Goal: Entertainment & Leisure: Consume media (video, audio)

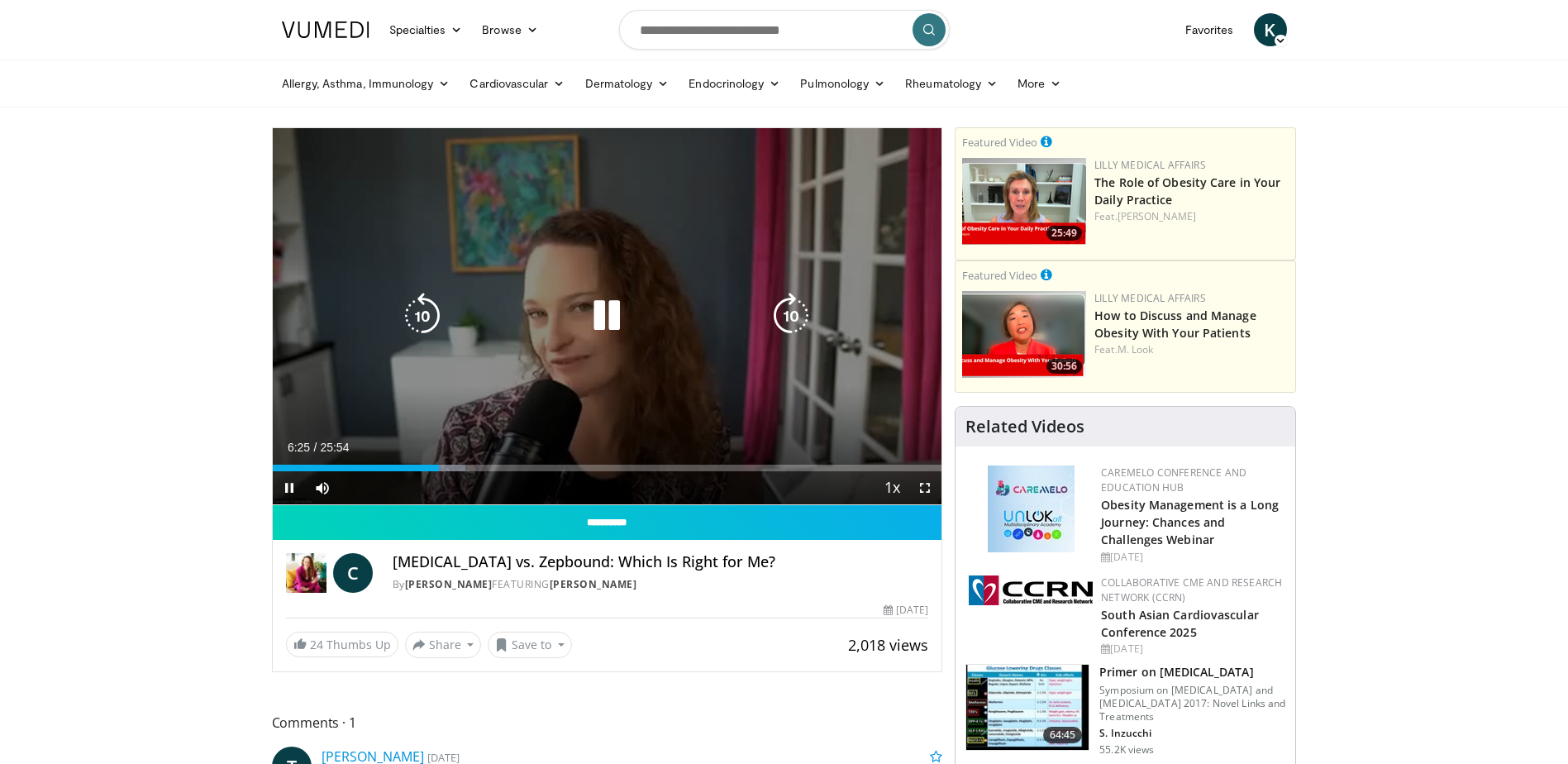
click at [610, 321] on icon "Video Player" at bounding box center [606, 316] width 47 height 47
click at [601, 321] on icon "Video Player" at bounding box center [606, 316] width 47 height 47
click at [604, 321] on icon "Video Player" at bounding box center [606, 316] width 47 height 47
click at [613, 316] on icon "Video Player" at bounding box center [606, 316] width 47 height 47
click at [609, 325] on icon "Video Player" at bounding box center [606, 316] width 47 height 47
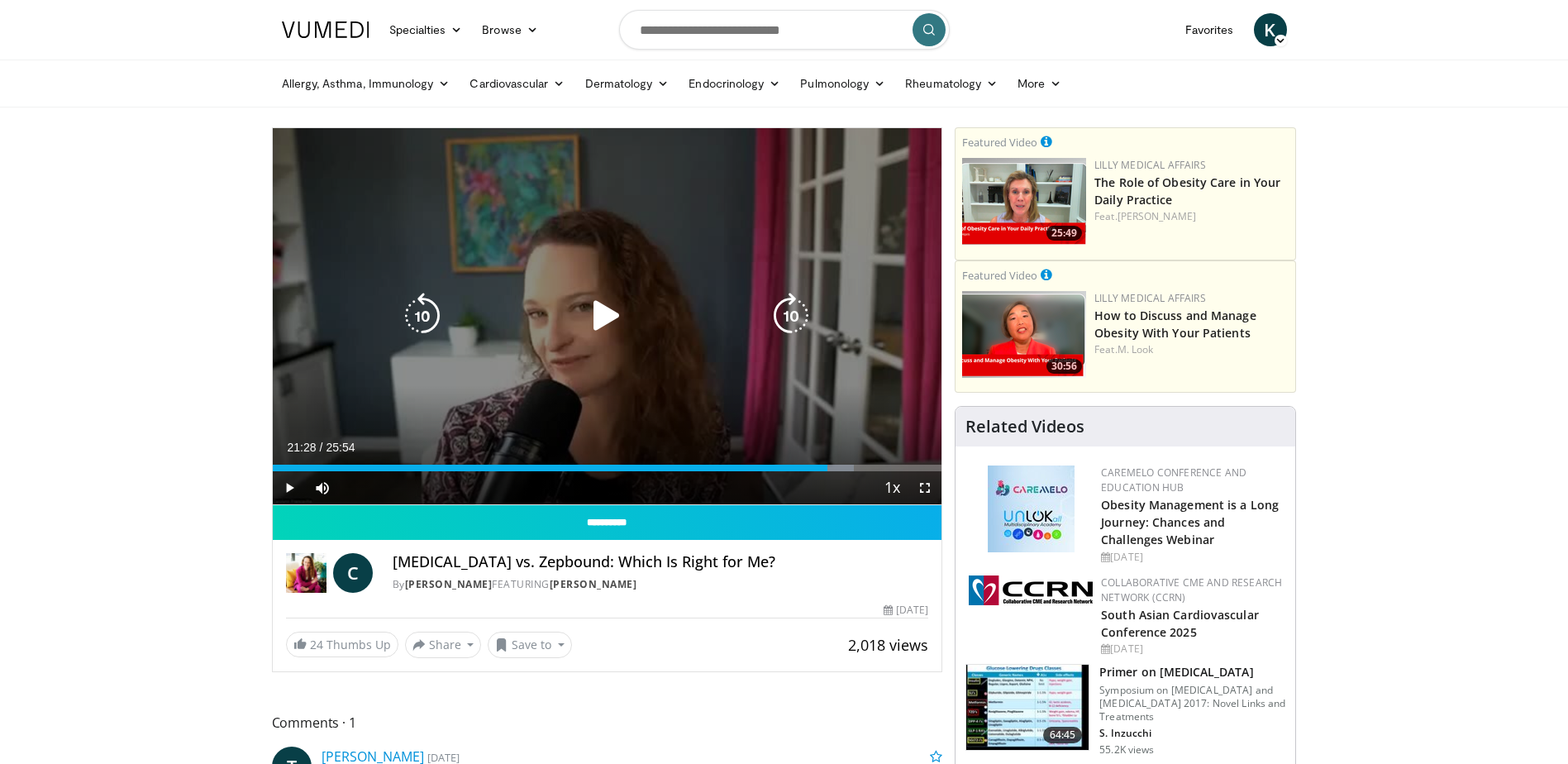
click at [601, 328] on icon "Video Player" at bounding box center [606, 316] width 47 height 47
click at [599, 309] on icon "Video Player" at bounding box center [606, 316] width 47 height 47
click at [603, 317] on icon "Video Player" at bounding box center [606, 316] width 47 height 47
click at [591, 327] on icon "Video Player" at bounding box center [606, 316] width 47 height 47
